Goal: Task Accomplishment & Management: Use online tool/utility

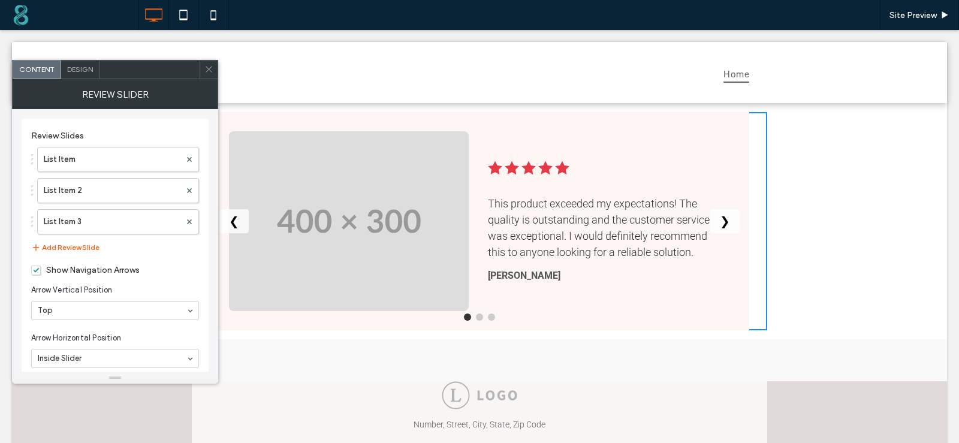
scroll to position [120, 0]
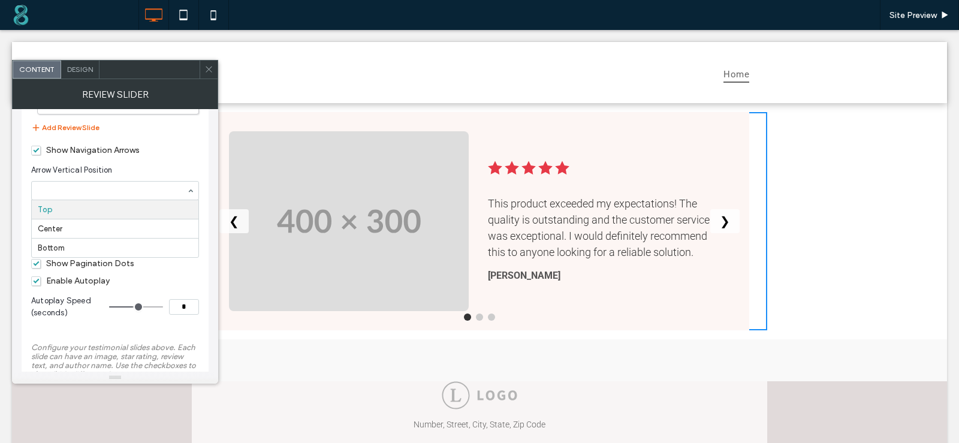
click at [96, 195] on div at bounding box center [115, 191] width 167 height 18
click at [32, 152] on span "Show Navigation Arrows" at bounding box center [85, 150] width 108 height 10
click at [72, 243] on div at bounding box center [115, 238] width 167 height 18
click at [94, 265] on span "Show Pagination Dots" at bounding box center [82, 263] width 103 height 10
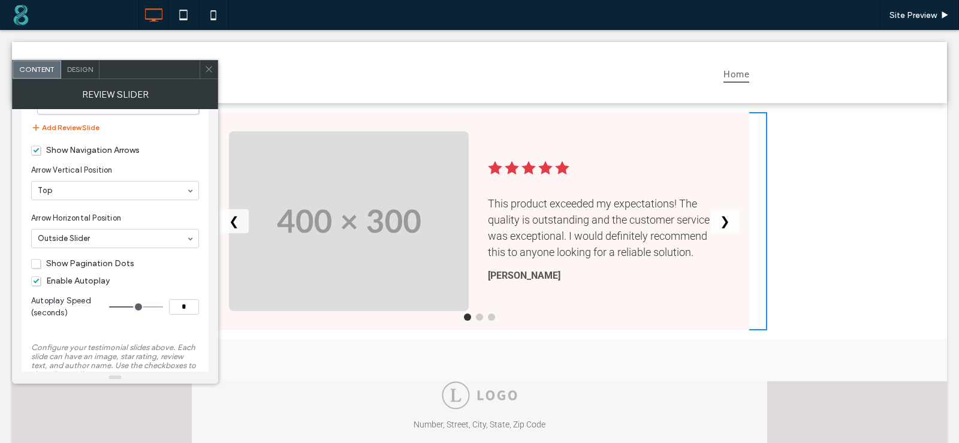
click at [96, 265] on span "Show Pagination Dots" at bounding box center [82, 263] width 103 height 10
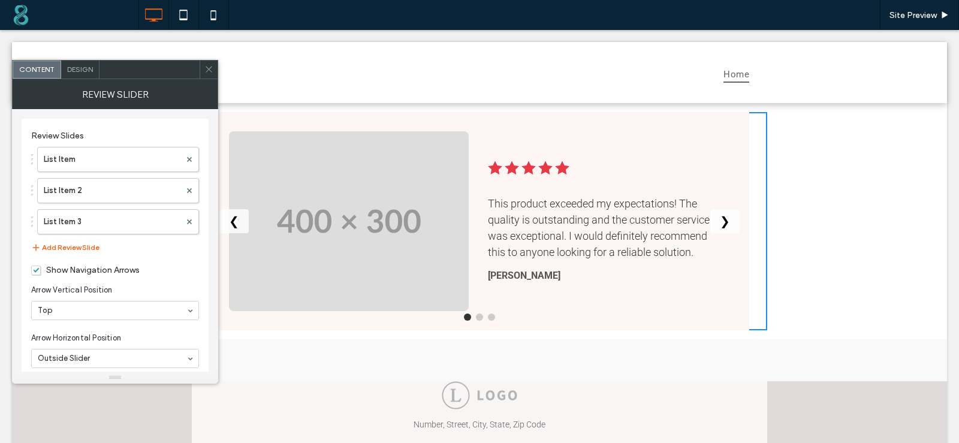
scroll to position [60, 0]
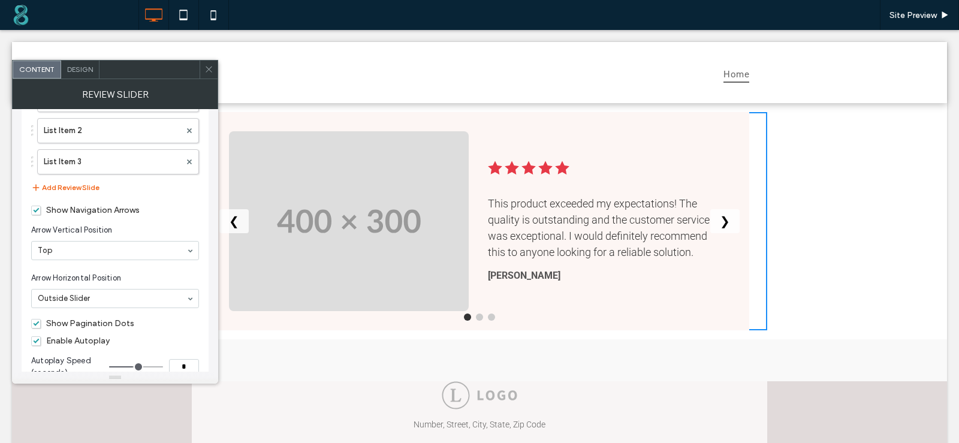
click at [209, 75] on span at bounding box center [208, 70] width 9 height 18
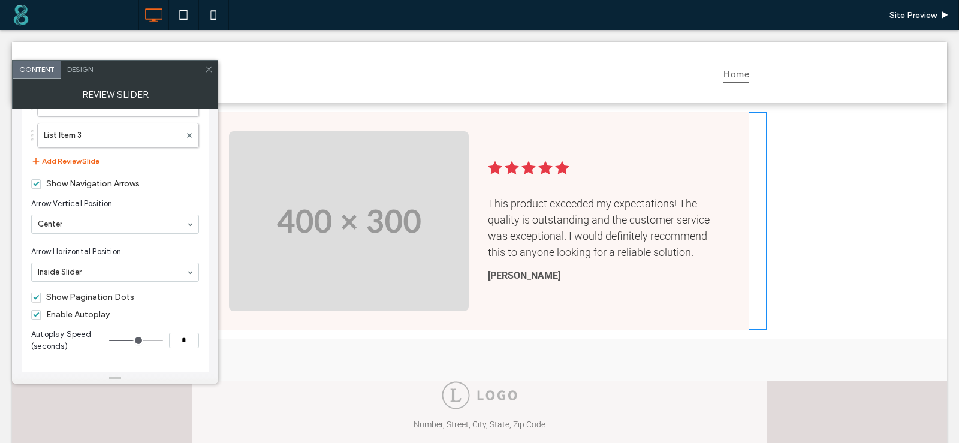
scroll to position [85, 0]
click at [34, 186] on span "Show Navigation Arrows" at bounding box center [85, 185] width 108 height 10
click at [35, 186] on span "Show Navigation Arrows" at bounding box center [85, 185] width 108 height 10
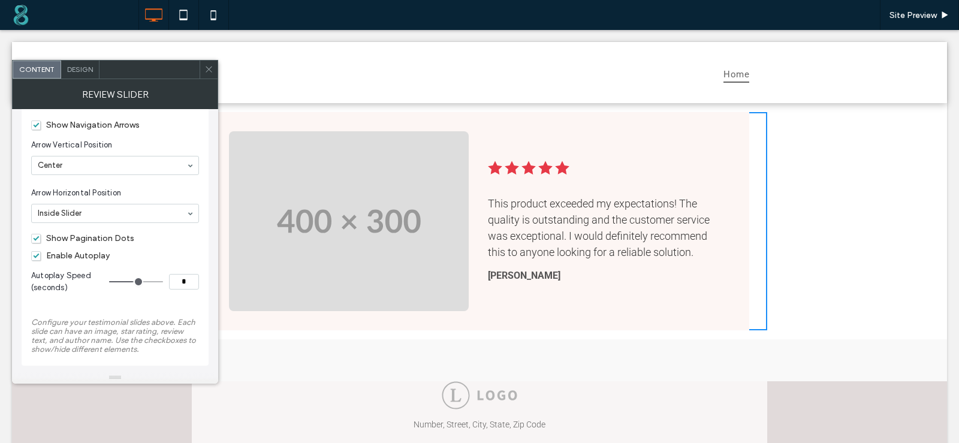
click at [37, 238] on span "Show Pagination Dots" at bounding box center [82, 238] width 103 height 10
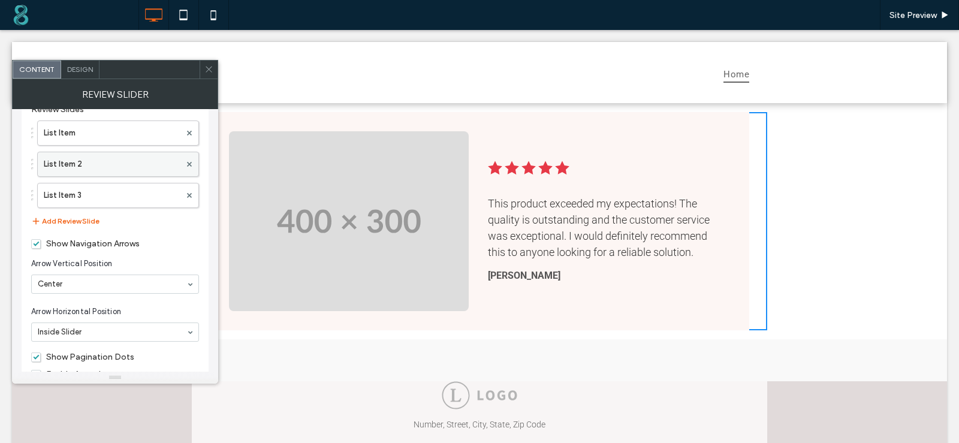
scroll to position [25, 0]
